Goal: Ask a question

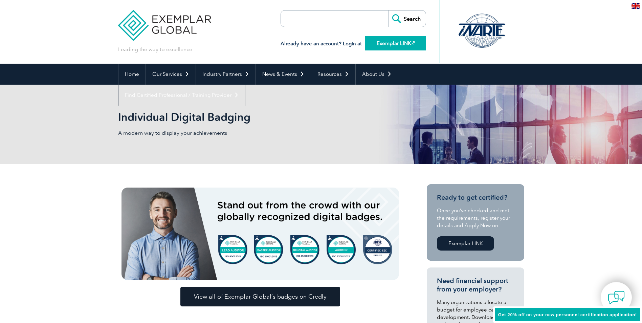
click at [376, 45] on link "Exemplar LINK" at bounding box center [395, 43] width 61 height 14
click at [617, 294] on img at bounding box center [616, 297] width 20 height 20
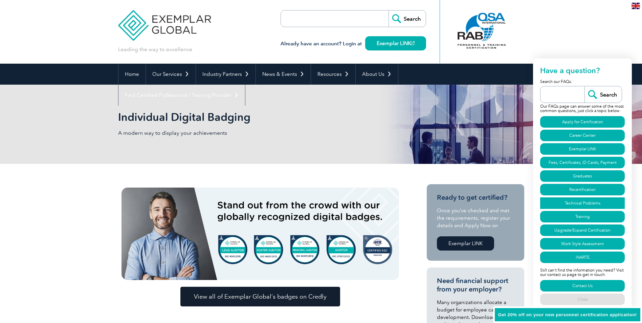
click at [578, 204] on link "Technical Problems" at bounding box center [582, 203] width 85 height 12
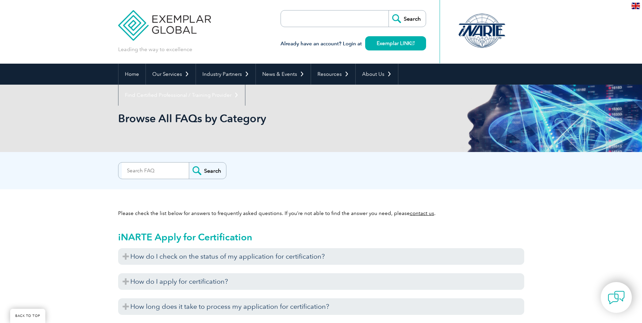
scroll to position [2258, 0]
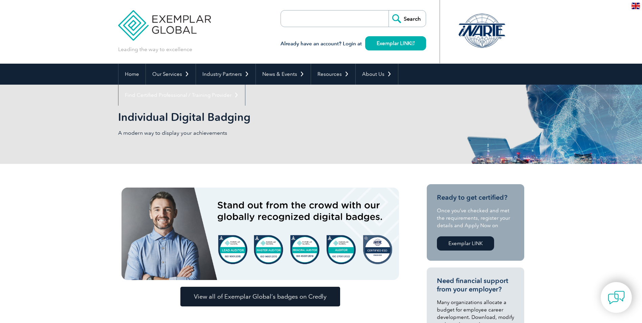
click at [460, 244] on link "Exemplar LINK" at bounding box center [465, 243] width 57 height 14
click at [391, 46] on link "Exemplar LINK" at bounding box center [395, 43] width 61 height 14
